Goal: Task Accomplishment & Management: Manage account settings

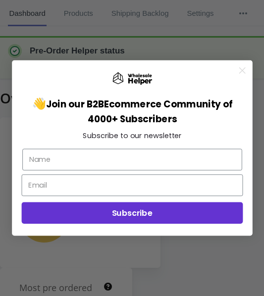
drag, startPoint x: 241, startPoint y: 70, endPoint x: 165, endPoint y: 44, distance: 80.9
click at [240, 70] on icon "Close dialog" at bounding box center [242, 70] width 14 height 14
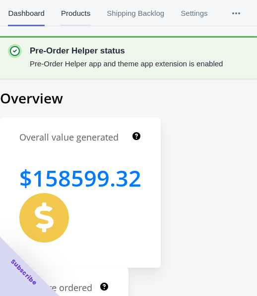
click at [77, 9] on span "Products" at bounding box center [75, 13] width 30 height 26
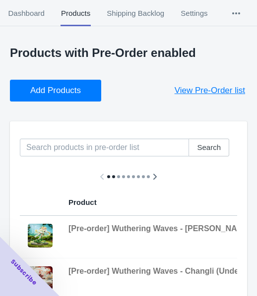
click at [72, 97] on button "Add Products" at bounding box center [55, 91] width 91 height 22
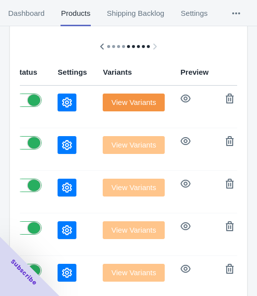
scroll to position [61, 0]
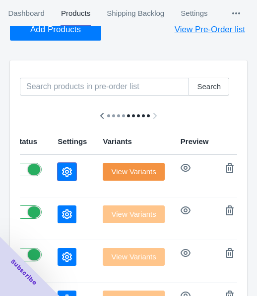
click at [62, 171] on icon "button" at bounding box center [67, 172] width 10 height 10
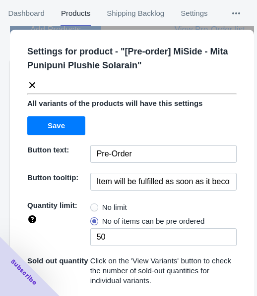
click at [104, 208] on span "No limit" at bounding box center [114, 208] width 25 height 10
click at [93, 206] on input "No limit" at bounding box center [93, 205] width 0 height 0
radio input "true"
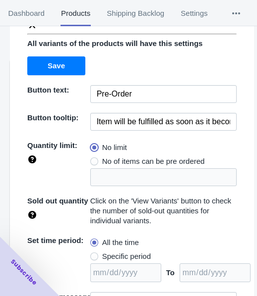
scroll to position [136, 0]
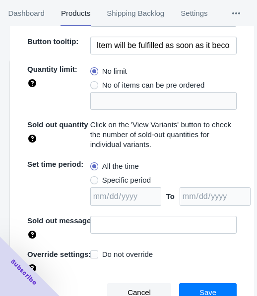
click at [112, 177] on span "Specific period" at bounding box center [126, 180] width 49 height 10
click at [93, 178] on input "Specific period" at bounding box center [93, 178] width 0 height 0
radio input "true"
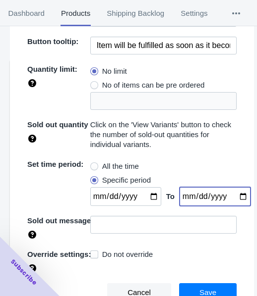
click at [231, 194] on input "date" at bounding box center [214, 196] width 71 height 19
type input "[DATE]"
click at [146, 196] on input "date" at bounding box center [125, 196] width 71 height 19
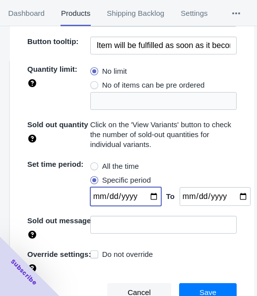
type input "[DATE]"
click at [184, 292] on button "Save" at bounding box center [207, 292] width 57 height 19
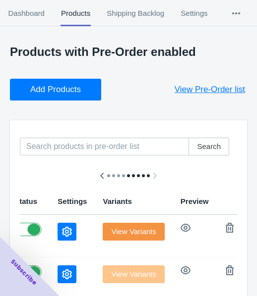
scroll to position [0, 0]
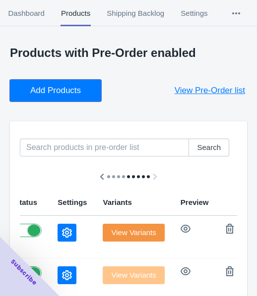
click at [63, 89] on span "Add Products" at bounding box center [55, 91] width 51 height 10
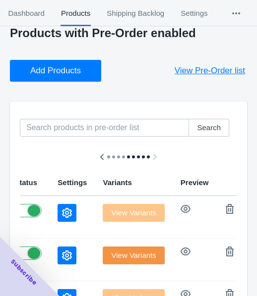
scroll to position [50, 0]
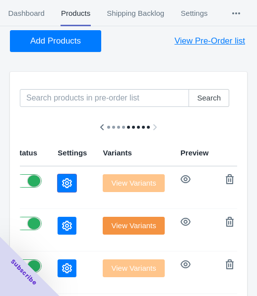
click at [62, 178] on icon "button" at bounding box center [67, 183] width 10 height 10
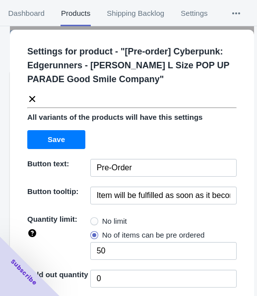
click at [109, 222] on span "No limit" at bounding box center [114, 222] width 25 height 10
click at [93, 220] on input "No limit" at bounding box center [93, 219] width 0 height 0
radio input "true"
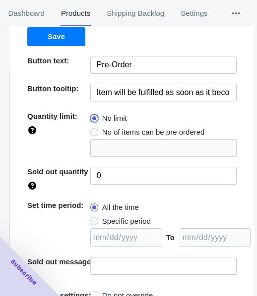
scroll to position [144, 0]
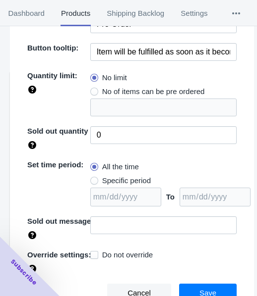
click at [111, 184] on span "Specific period" at bounding box center [126, 181] width 49 height 10
click at [93, 179] on input "Specific period" at bounding box center [93, 178] width 0 height 0
radio input "true"
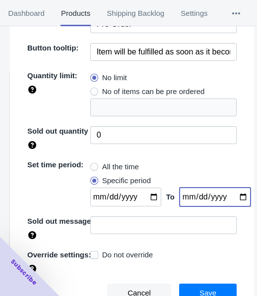
click at [229, 195] on input "date" at bounding box center [214, 197] width 71 height 19
type input "[DATE]"
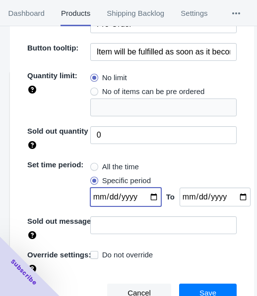
click at [150, 194] on input "date" at bounding box center [125, 197] width 71 height 19
type input "[DATE]"
click at [199, 286] on button "Save" at bounding box center [207, 293] width 57 height 19
